Goal: Task Accomplishment & Management: Complete application form

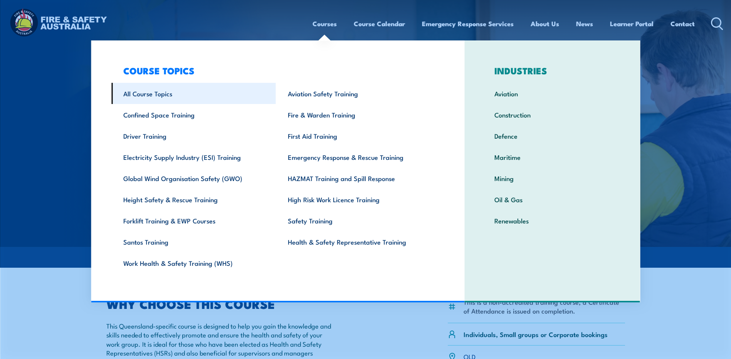
click at [138, 94] on link "All Course Topics" at bounding box center [193, 93] width 164 height 21
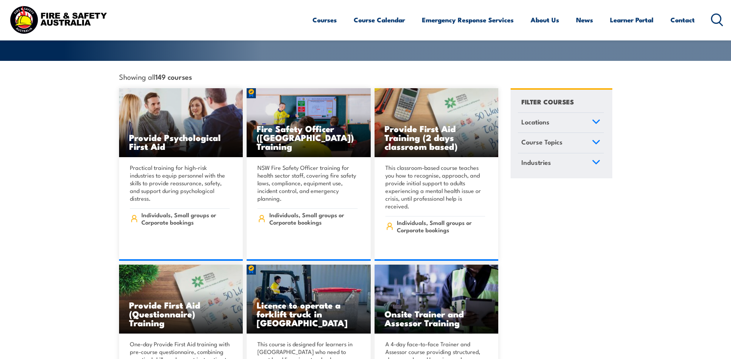
scroll to position [77, 0]
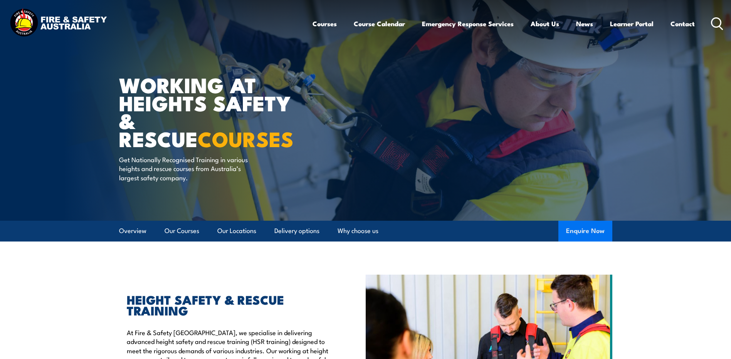
click at [593, 233] on button "Enquire Now" at bounding box center [585, 231] width 54 height 21
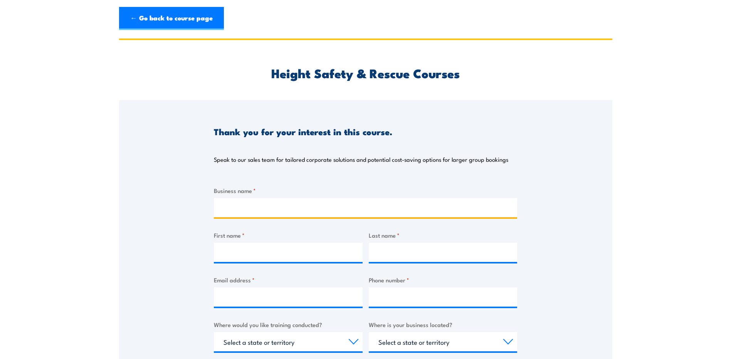
click at [254, 201] on input "Business name *" at bounding box center [365, 207] width 303 height 19
type input "Holmead Road Medical"
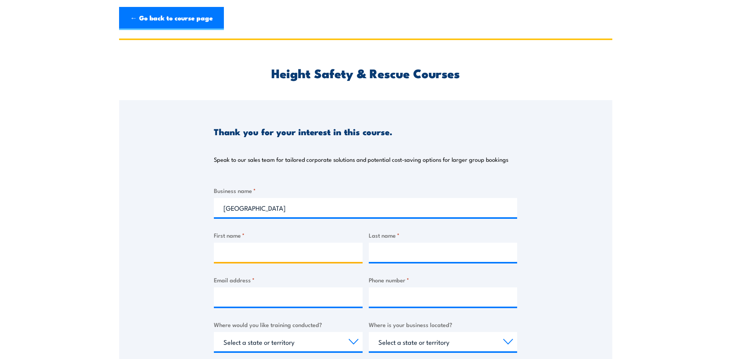
type input "Ruth"
type input "Berlin"
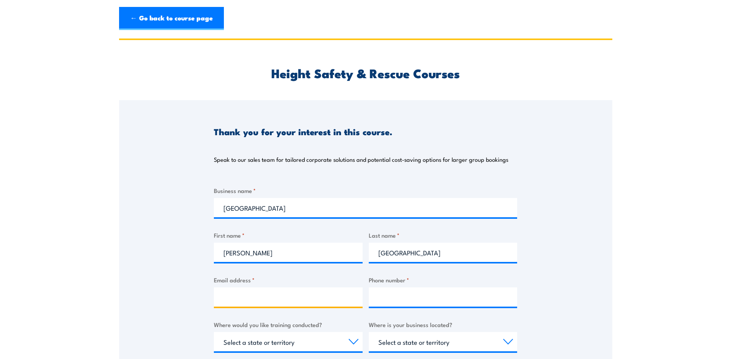
type input "nurse@holmeadroadmedical.com.au"
type input "0731887230"
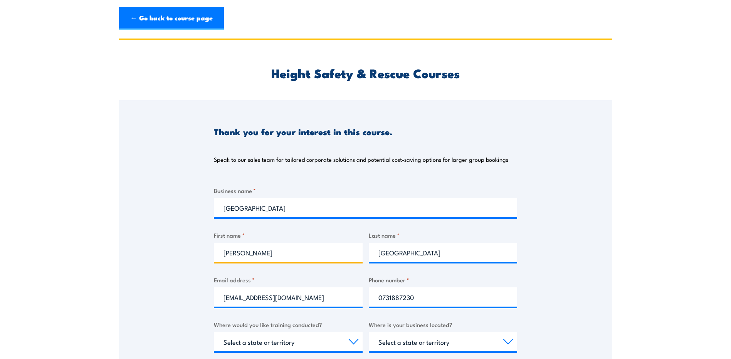
drag, startPoint x: 248, startPoint y: 255, endPoint x: 153, endPoint y: 252, distance: 94.4
click at [153, 252] on div "Thank you for your interest in this course. Speak to our sales team for tailore…" at bounding box center [365, 292] width 493 height 385
click at [337, 247] on input "Cara" at bounding box center [288, 252] width 149 height 19
type input "Cara"
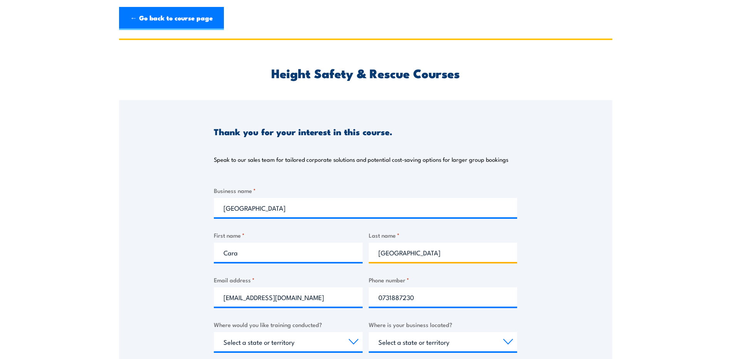
drag, startPoint x: 419, startPoint y: 250, endPoint x: 382, endPoint y: 255, distance: 36.9
click at [382, 255] on input "Berlin" at bounding box center [443, 252] width 149 height 19
type input "Bartlett"
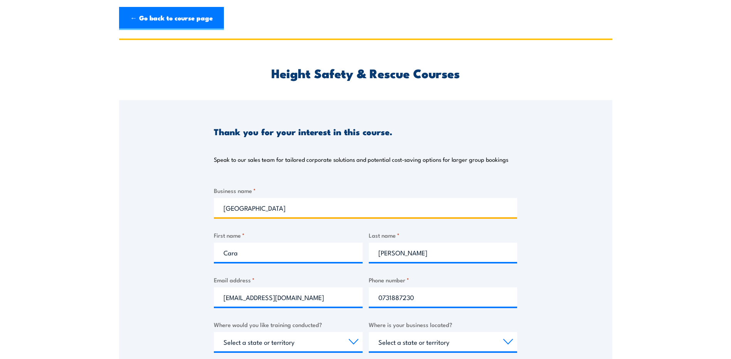
click at [491, 211] on input "Holmead Road Medical" at bounding box center [365, 207] width 303 height 19
click at [565, 213] on div "Thank you for your interest in this course. Speak to our sales team for tailore…" at bounding box center [365, 292] width 493 height 385
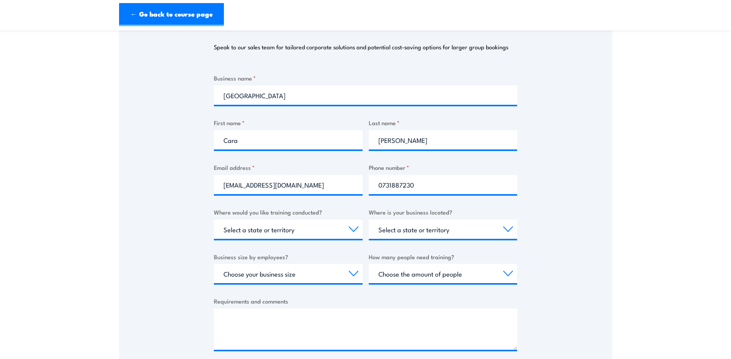
scroll to position [116, 0]
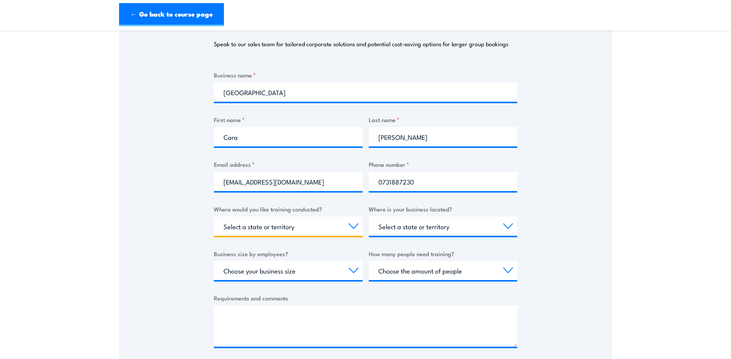
click at [352, 225] on select "Select a state or territory Nationally - multiple locations QLD NSW VIC SA ACT …" at bounding box center [288, 225] width 149 height 19
select select "QLD"
click at [214, 216] on select "Select a state or territory Nationally - multiple locations QLD NSW VIC SA ACT …" at bounding box center [288, 225] width 149 height 19
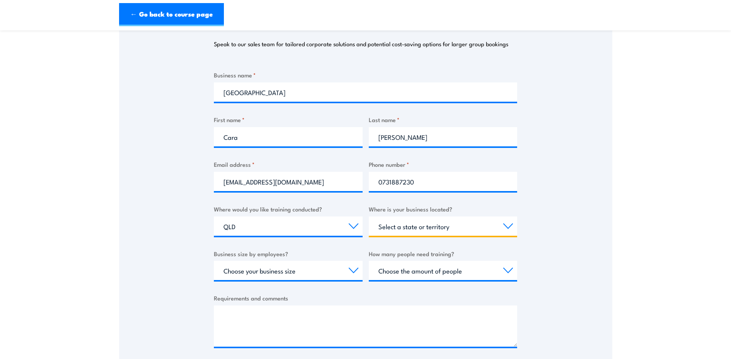
click at [510, 226] on select "Select a state or territory QLD NSW VIC SA ACT WA TAS NT" at bounding box center [443, 225] width 149 height 19
select select "QLD"
click at [369, 216] on select "Select a state or territory QLD NSW VIC SA ACT WA TAS NT" at bounding box center [443, 225] width 149 height 19
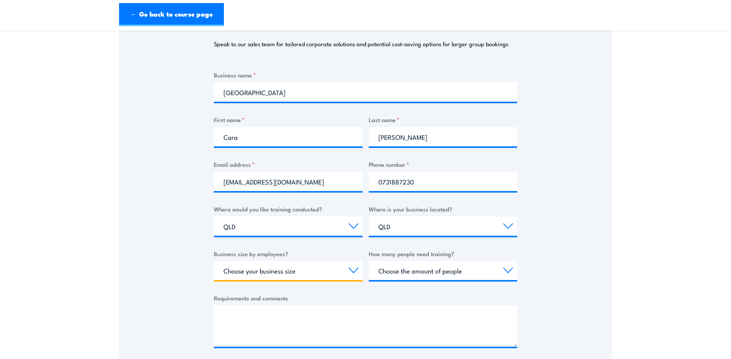
click at [354, 271] on select "Choose your business size 1 to 19 20 to 199 200+" at bounding box center [288, 270] width 149 height 19
select select "1 to 19"
click at [214, 261] on select "Choose your business size 1 to 19 20 to 199 200+" at bounding box center [288, 270] width 149 height 19
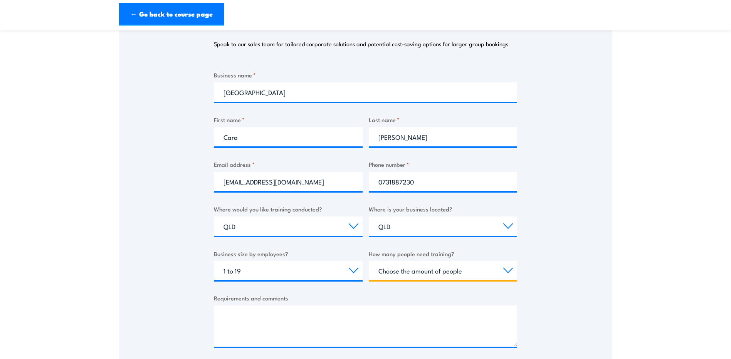
click at [503, 270] on select "Choose the amount of people 1 to 4 5 to 19 20+" at bounding box center [443, 270] width 149 height 19
select select "5 to 19"
click at [369, 261] on select "Choose the amount of people 1 to 4 5 to 19 20+" at bounding box center [443, 270] width 149 height 19
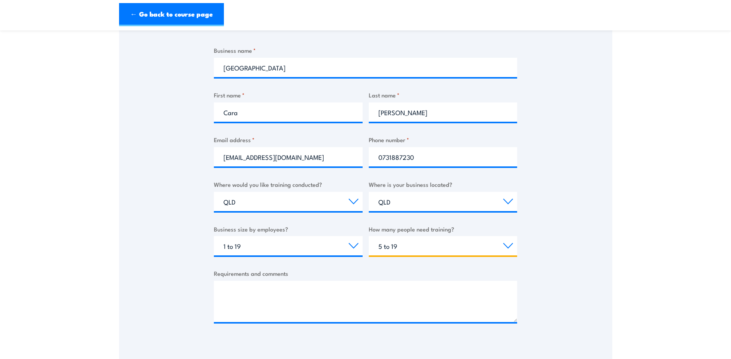
scroll to position [231, 0]
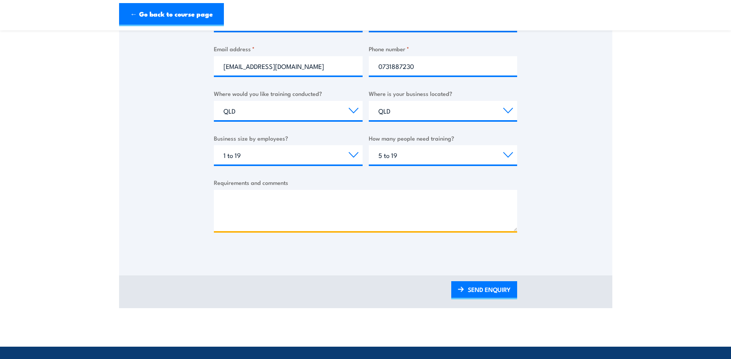
click at [258, 200] on textarea "Requirements and comments" at bounding box center [365, 210] width 303 height 41
type textarea "B"
type textarea "CPR, AED and First Aid"
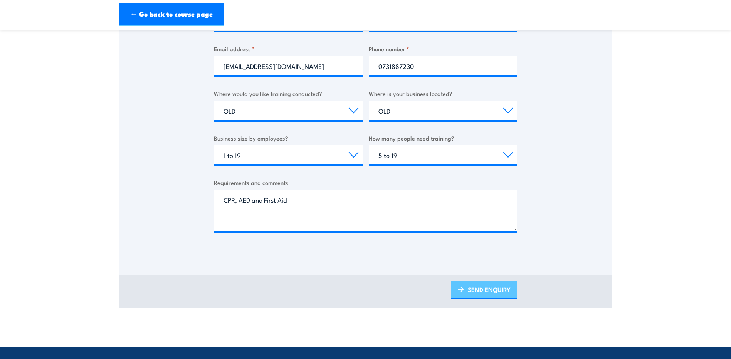
click at [486, 287] on link "SEND ENQUIRY" at bounding box center [484, 290] width 66 height 18
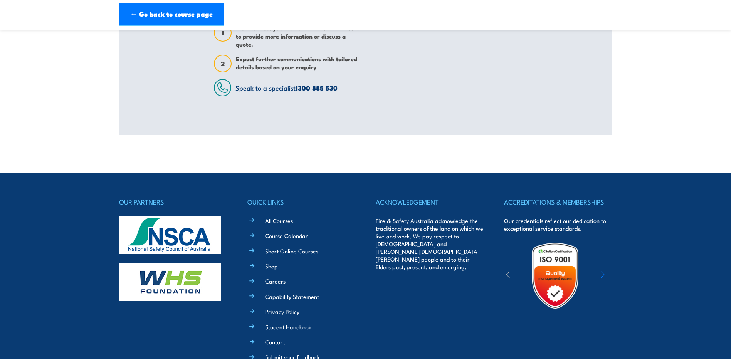
scroll to position [0, 0]
